Goal: Task Accomplishment & Management: Complete application form

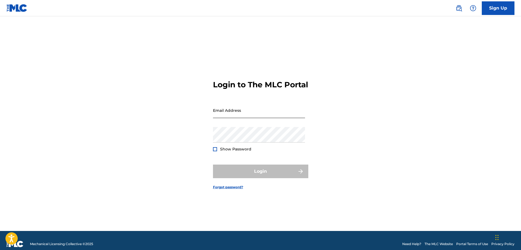
click at [275, 116] on input "Email Address" at bounding box center [259, 111] width 92 height 16
type input "[EMAIL_ADDRESS][DOMAIN_NAME]"
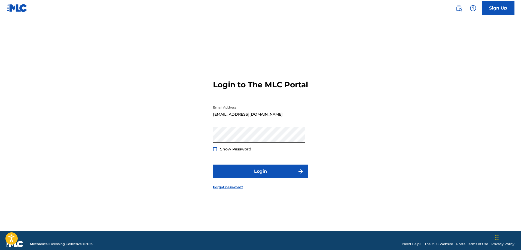
click at [214, 151] on div at bounding box center [215, 149] width 4 height 4
click at [269, 178] on button "Login" at bounding box center [260, 172] width 95 height 14
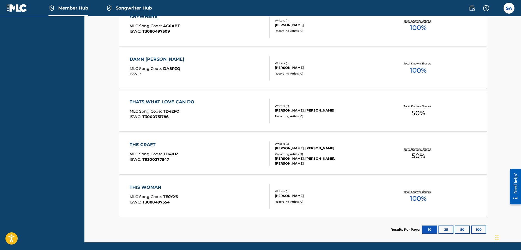
scroll to position [199, 0]
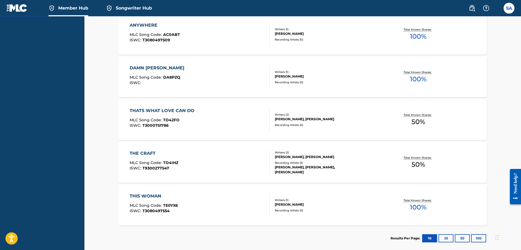
click at [144, 68] on div "DAMN [PERSON_NAME]" at bounding box center [158, 68] width 57 height 7
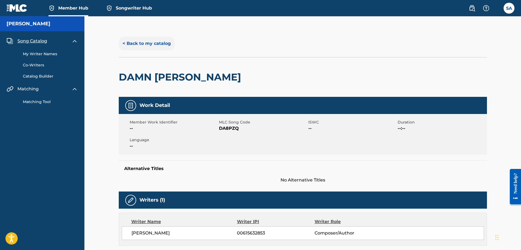
click at [136, 43] on button "< Back to my catalog" at bounding box center [147, 44] width 56 height 14
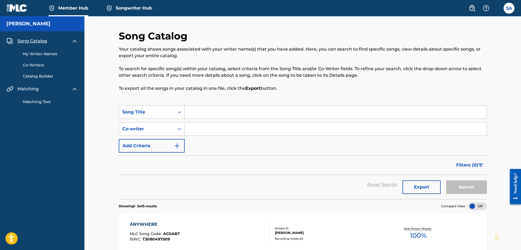
click at [69, 7] on span "Member Hub" at bounding box center [73, 8] width 30 height 6
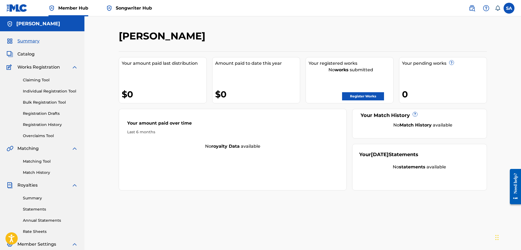
click at [131, 8] on span "Songwriter Hub" at bounding box center [134, 8] width 36 height 6
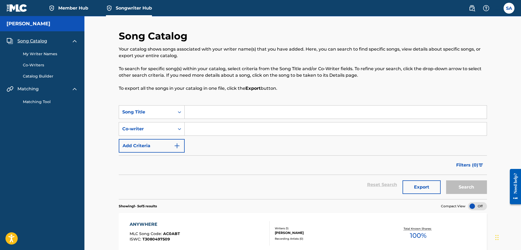
click at [72, 4] on link "Member Hub" at bounding box center [68, 8] width 40 height 16
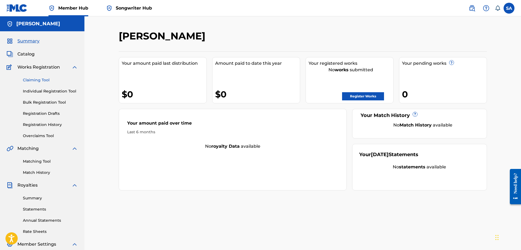
click at [38, 79] on link "Claiming Tool" at bounding box center [50, 80] width 55 height 6
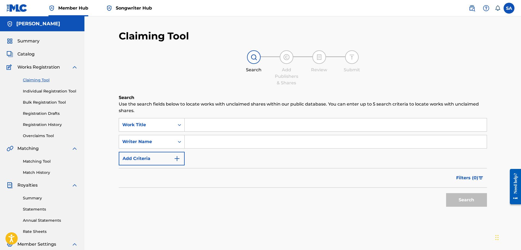
click at [216, 121] on input "Search Form" at bounding box center [335, 124] width 302 height 13
type input "Country is Where I Hang My Hat"
click at [212, 142] on input "Search Form" at bounding box center [335, 141] width 302 height 13
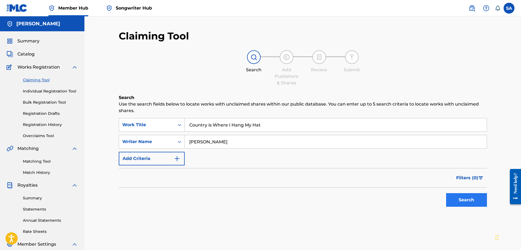
type input "[PERSON_NAME]"
click at [467, 200] on button "Search" at bounding box center [466, 200] width 41 height 14
click at [48, 90] on link "Individual Registration Tool" at bounding box center [50, 91] width 55 height 6
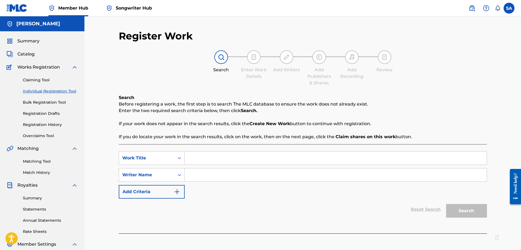
click at [208, 157] on input "Search Form" at bounding box center [335, 158] width 302 height 13
type input "If You're [PERSON_NAME] Don't Take the Beer"
click at [219, 175] on input "Search Form" at bounding box center [335, 174] width 302 height 13
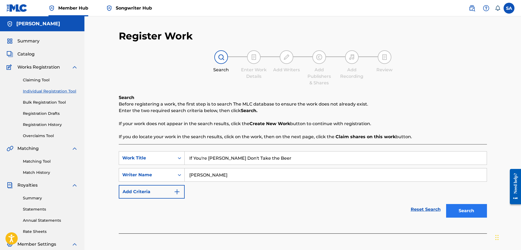
type input "[PERSON_NAME]"
click at [474, 215] on button "Search" at bounding box center [466, 211] width 41 height 14
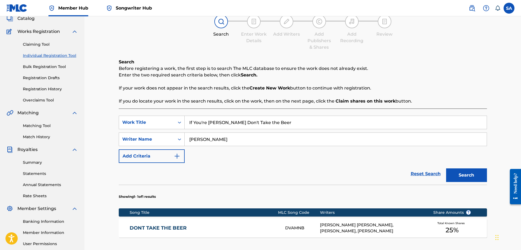
scroll to position [109, 0]
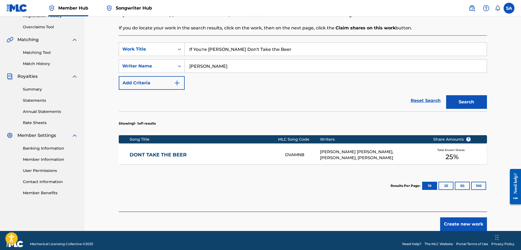
click at [162, 155] on link "DONT TAKE THE BEER" at bounding box center [204, 155] width 148 height 6
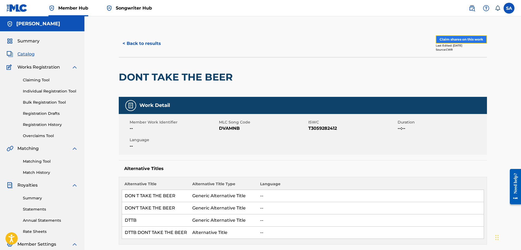
click at [458, 38] on button "Claim shares on this work" at bounding box center [460, 39] width 51 height 8
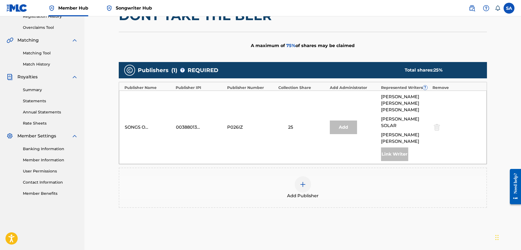
scroll to position [109, 0]
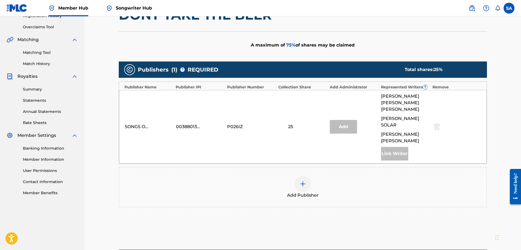
click at [305, 181] on img at bounding box center [302, 184] width 7 height 7
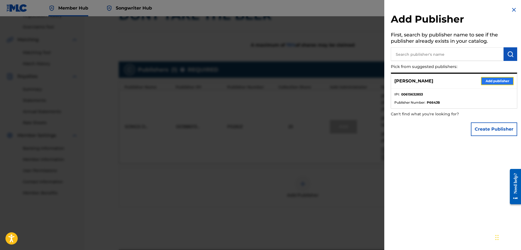
click at [491, 82] on button "Add publisher" at bounding box center [497, 81] width 33 height 8
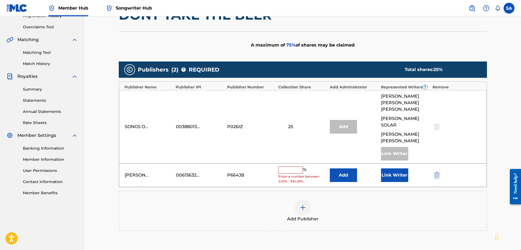
click at [290, 167] on input "text" at bounding box center [290, 170] width 24 height 7
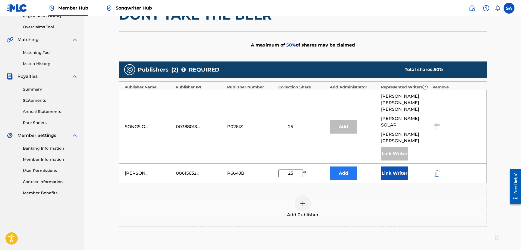
type input "25"
click at [343, 167] on button "Add" at bounding box center [343, 174] width 27 height 14
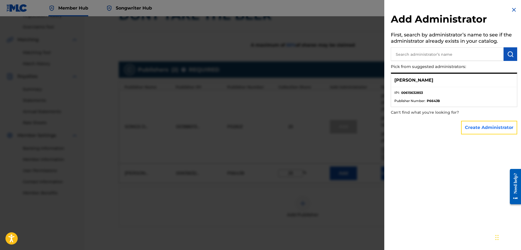
click at [495, 126] on button "Create Administrator" at bounding box center [489, 128] width 56 height 14
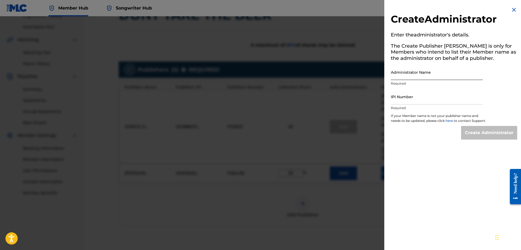
click at [409, 74] on input "Administrator Name" at bounding box center [436, 72] width 92 height 16
type input "[PERSON_NAME]"
click at [397, 100] on input "IPI Number" at bounding box center [436, 97] width 92 height 16
paste input "00615632951"
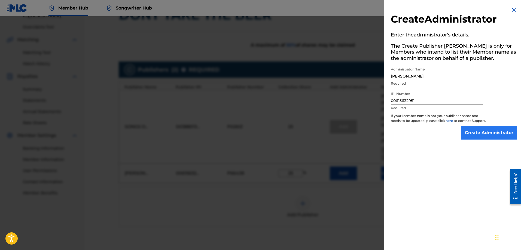
type input "00615632951"
click at [495, 140] on input "Create Administrator" at bounding box center [489, 133] width 56 height 14
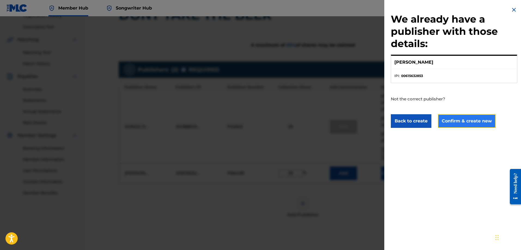
click at [474, 120] on button "Confirm & create new" at bounding box center [467, 121] width 58 height 14
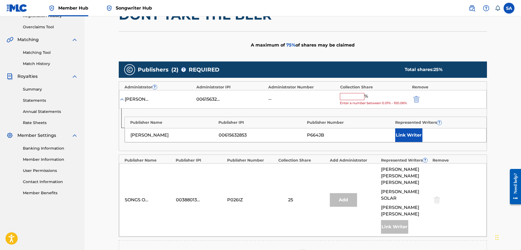
click at [350, 94] on input "text" at bounding box center [352, 96] width 24 height 7
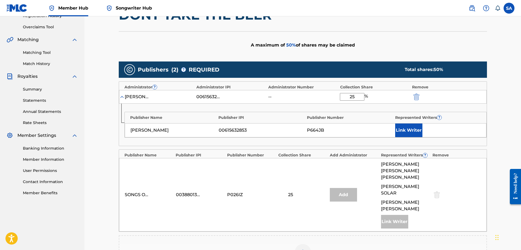
type input "25"
click at [484, 101] on div "[PERSON_NAME] 00615632951 -- 25 %" at bounding box center [302, 97] width 367 height 14
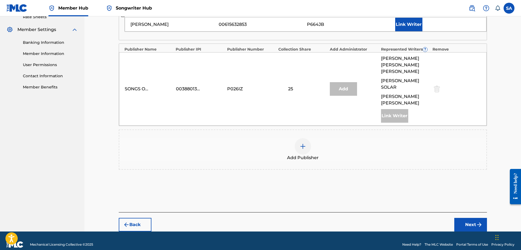
scroll to position [216, 0]
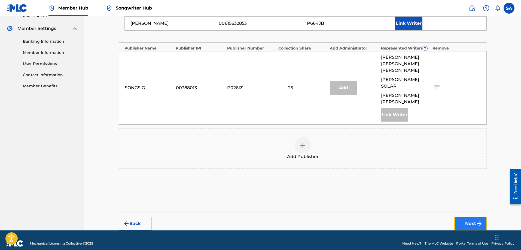
click at [465, 217] on button "Next" at bounding box center [470, 224] width 33 height 14
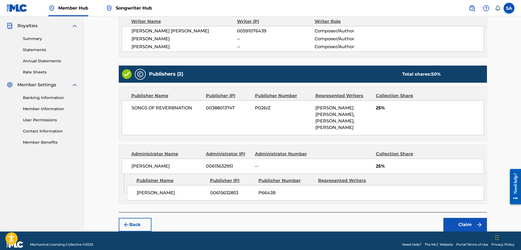
scroll to position [167, 0]
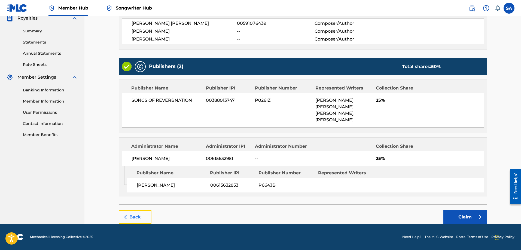
click at [126, 214] on button "Back" at bounding box center [135, 217] width 33 height 14
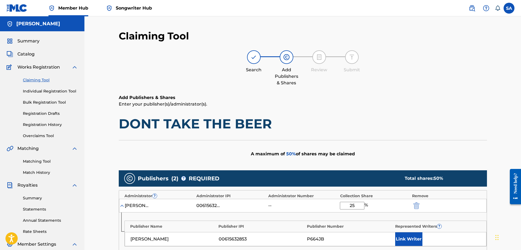
scroll to position [82, 0]
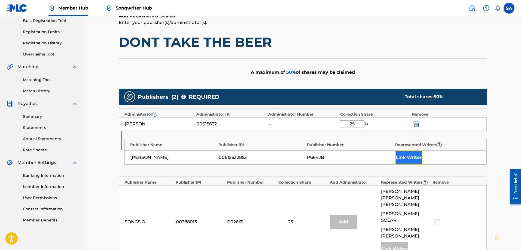
click at [409, 157] on button "Link Writer" at bounding box center [408, 158] width 27 height 14
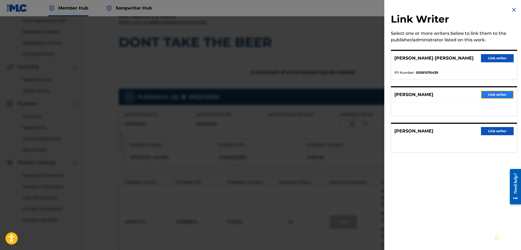
click at [495, 92] on button "Link writer" at bounding box center [497, 95] width 33 height 8
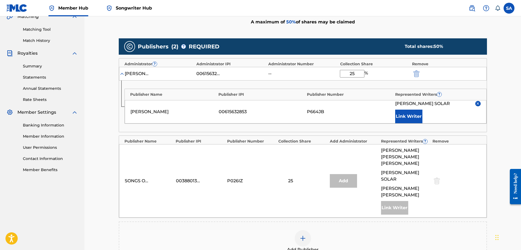
scroll to position [136, 0]
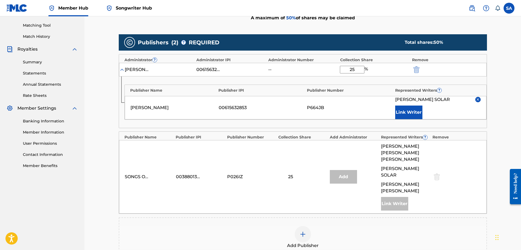
click at [477, 100] on img at bounding box center [477, 99] width 4 height 4
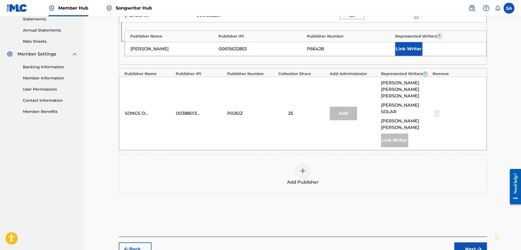
scroll to position [190, 0]
click at [346, 110] on div "Add" at bounding box center [343, 113] width 27 height 14
click at [397, 139] on div "Link Writer" at bounding box center [394, 140] width 27 height 14
